Goal: Find specific page/section: Find specific page/section

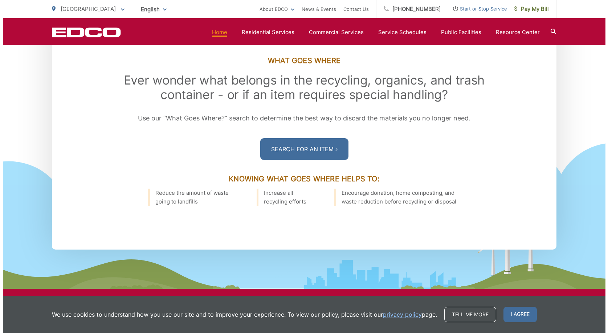
scroll to position [1017, 0]
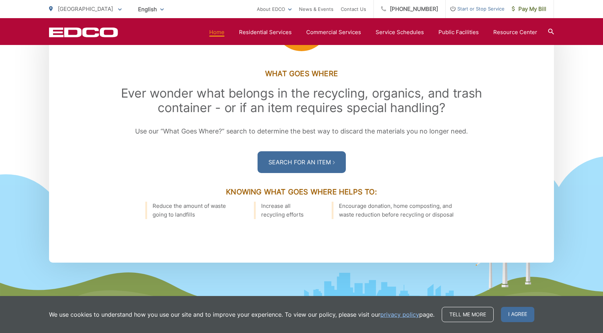
click at [118, 9] on icon at bounding box center [120, 9] width 4 height 3
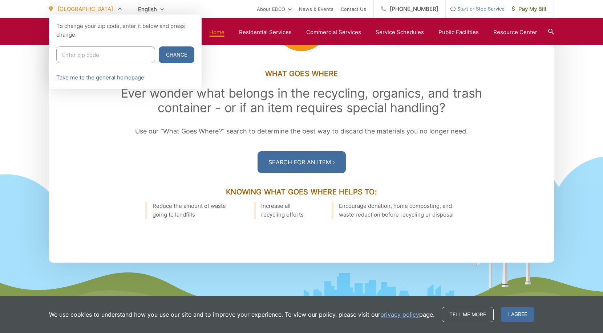
click at [114, 55] on input "Enter zip code" at bounding box center [105, 54] width 99 height 17
type input "92069"
click at [172, 53] on button "Change" at bounding box center [177, 54] width 36 height 17
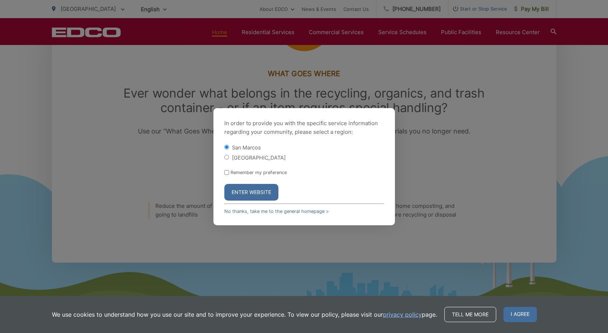
click at [255, 196] on button "Enter Website" at bounding box center [251, 192] width 54 height 17
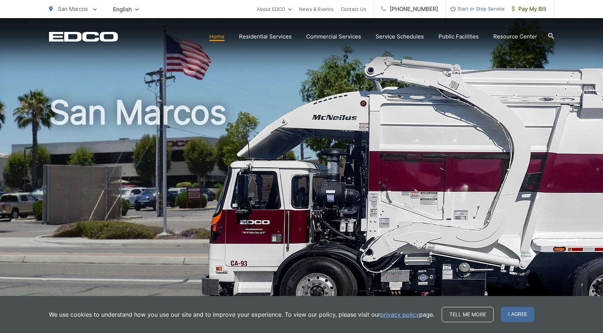
click at [94, 9] on icon at bounding box center [95, 9] width 4 height 3
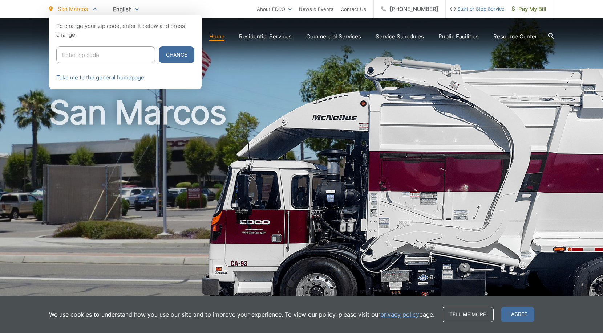
click at [101, 50] on input "Enter zip code" at bounding box center [105, 54] width 99 height 17
type input "92082"
click at [176, 54] on button "Change" at bounding box center [177, 54] width 36 height 17
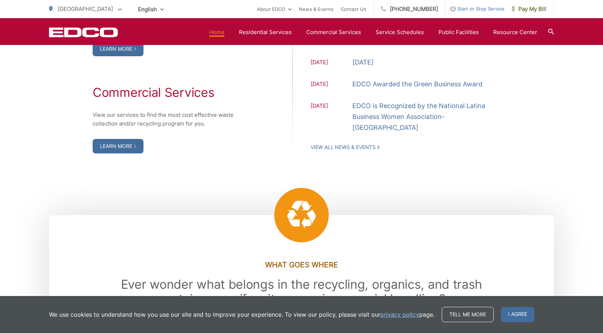
scroll to position [763, 0]
